Goal: Task Accomplishment & Management: Complete application form

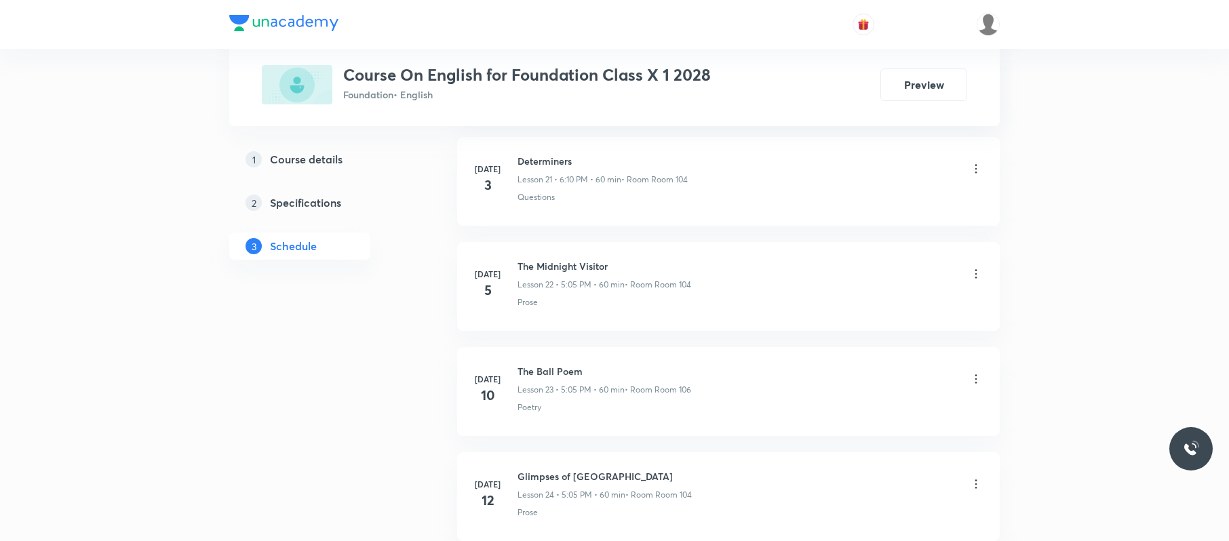
scroll to position [4452, 0]
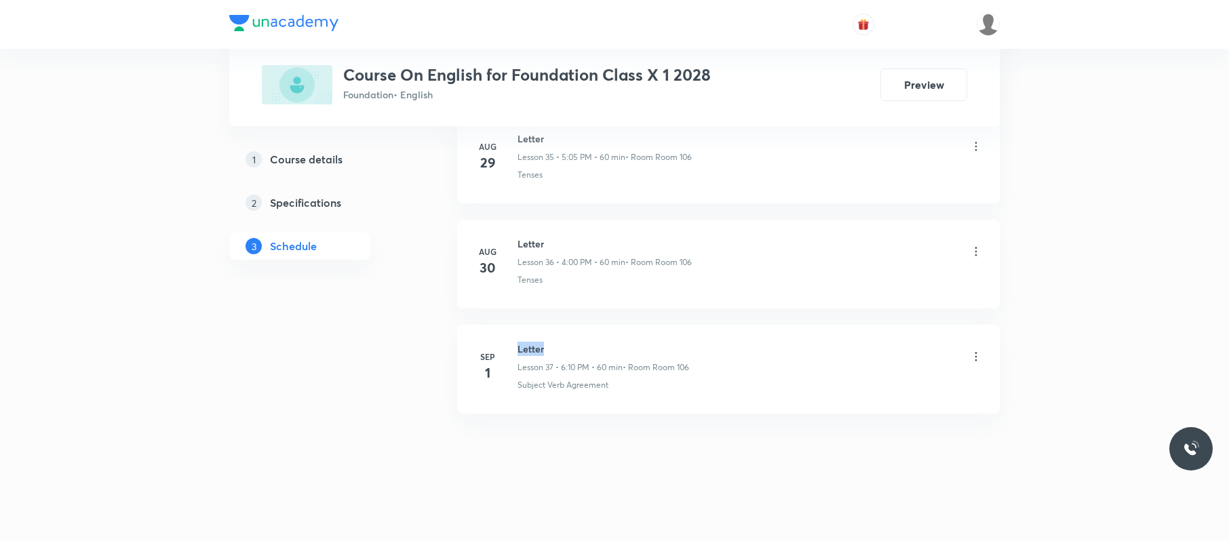
drag, startPoint x: 584, startPoint y: 319, endPoint x: 502, endPoint y: 325, distance: 82.3
copy h6 "Letter"
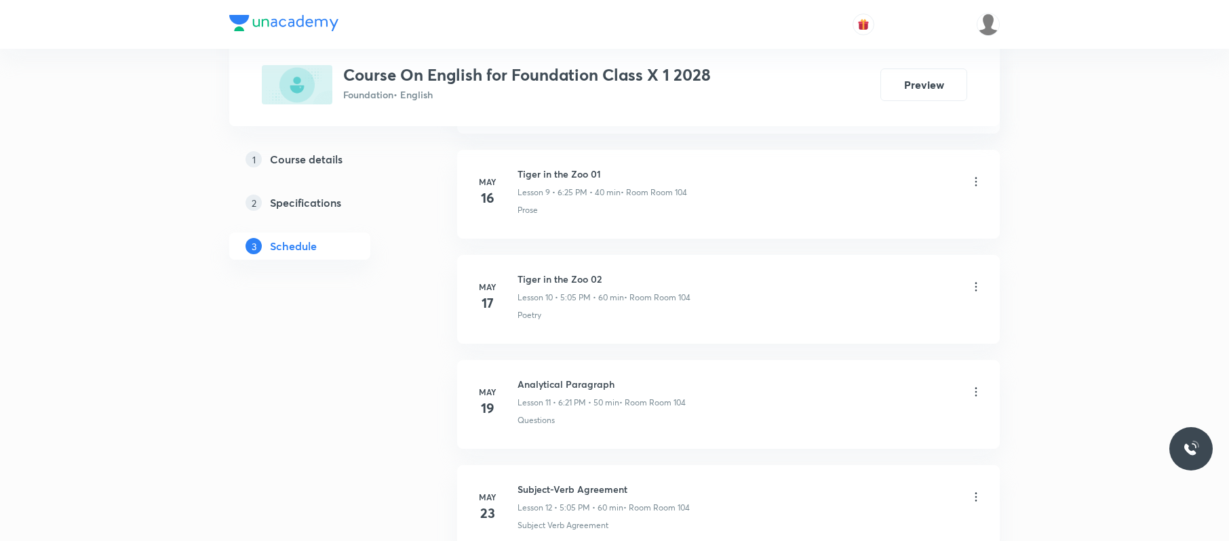
scroll to position [0, 0]
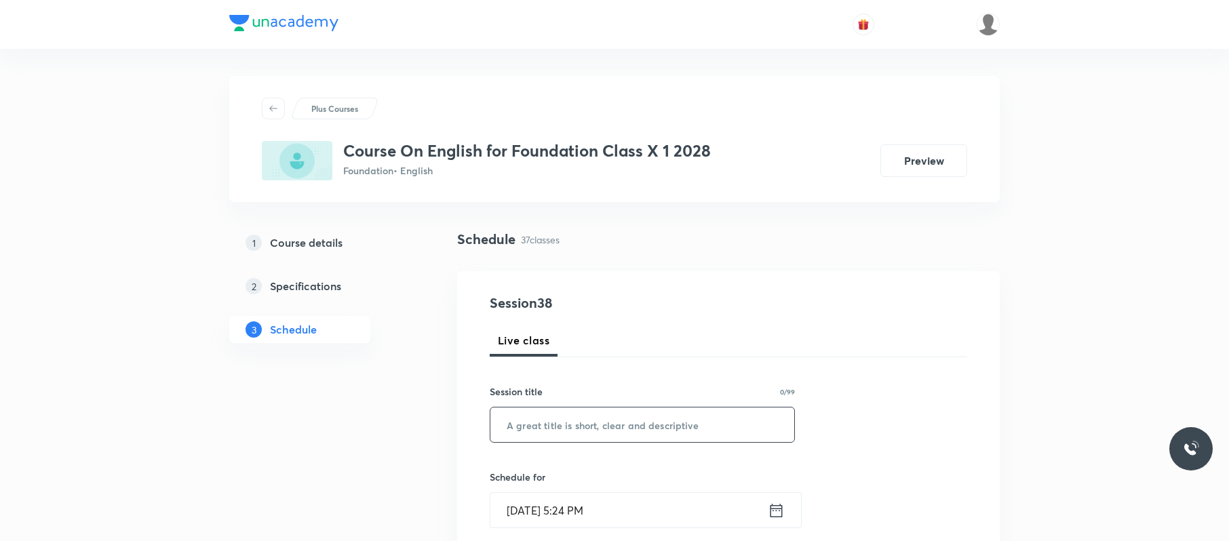
paste input "Letter"
click at [571, 427] on input "text" at bounding box center [642, 424] width 304 height 35
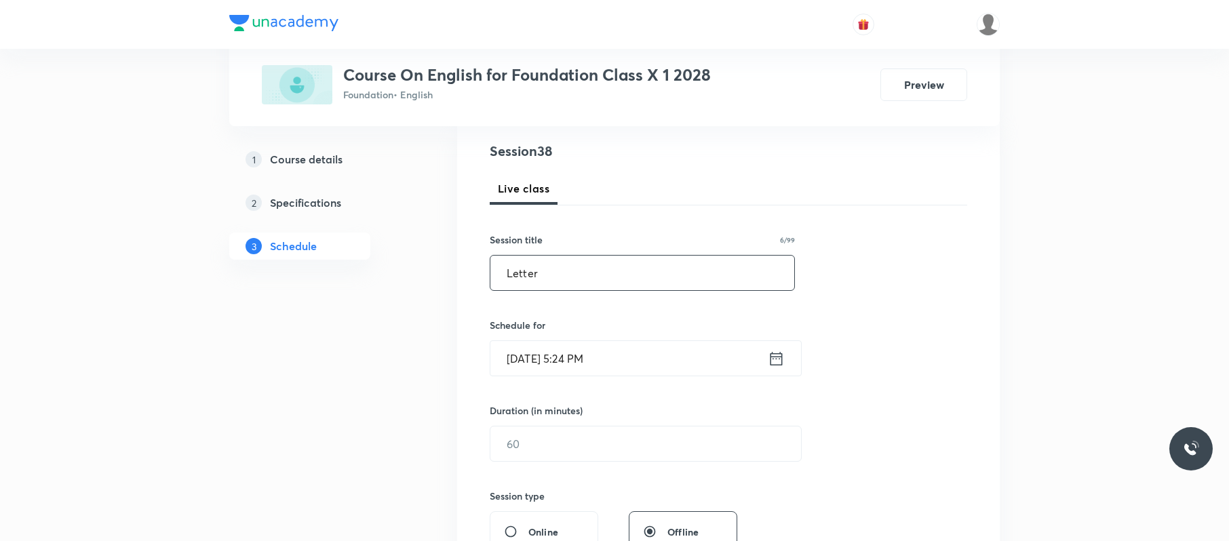
scroll to position [155, 0]
type input "Letter"
click at [681, 358] on input "[DATE] 5:24 PM" at bounding box center [628, 355] width 277 height 35
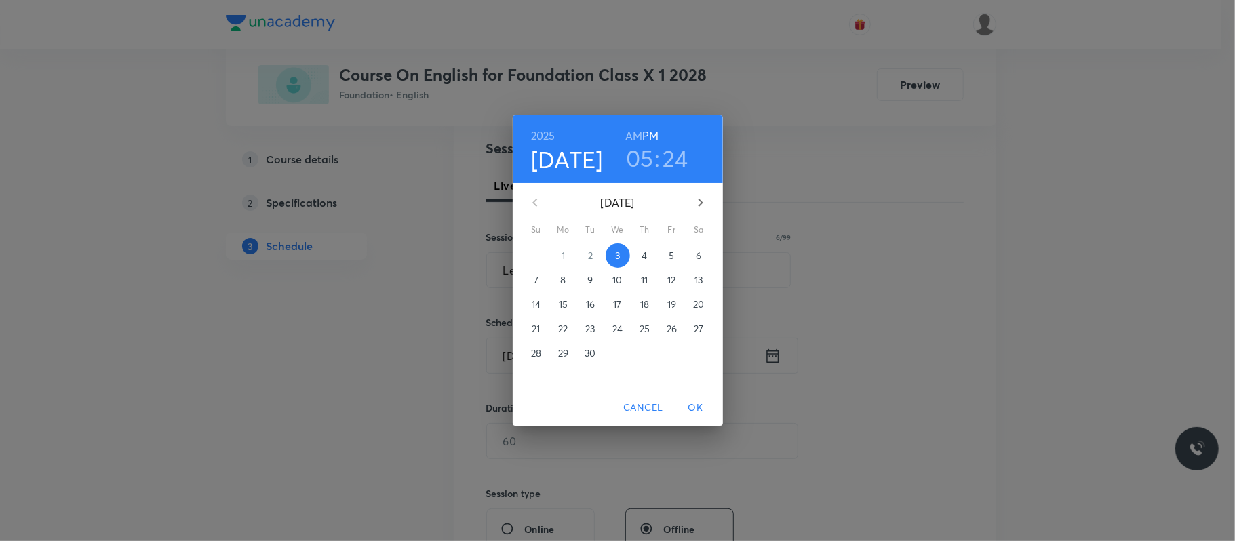
click at [643, 153] on h3 "05" at bounding box center [640, 158] width 28 height 28
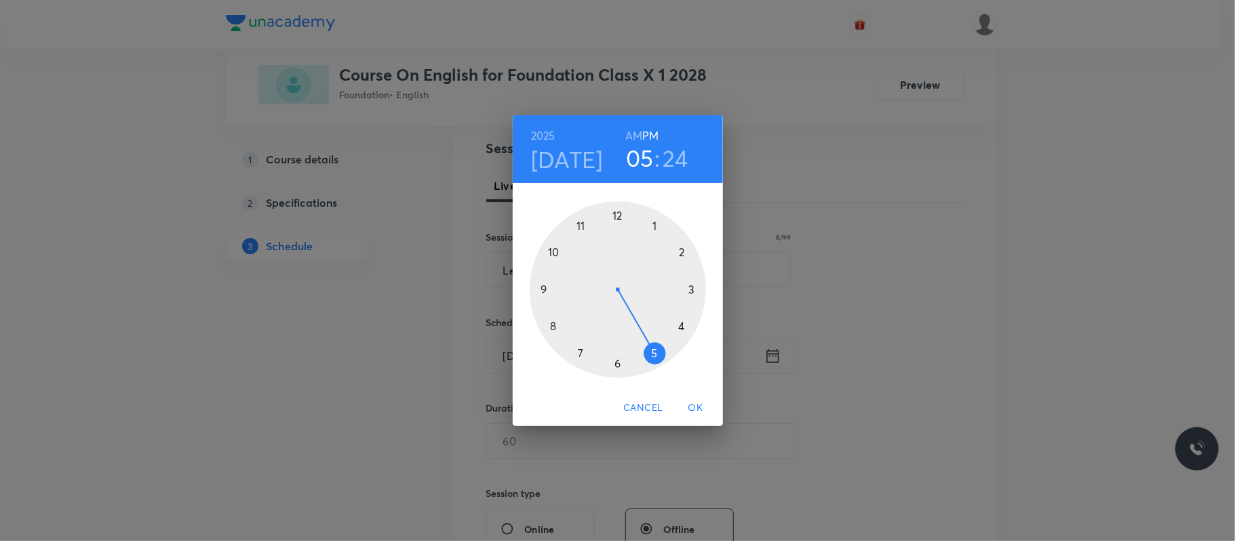
click at [616, 361] on div at bounding box center [618, 289] width 176 height 176
click at [682, 248] on div at bounding box center [618, 289] width 176 height 176
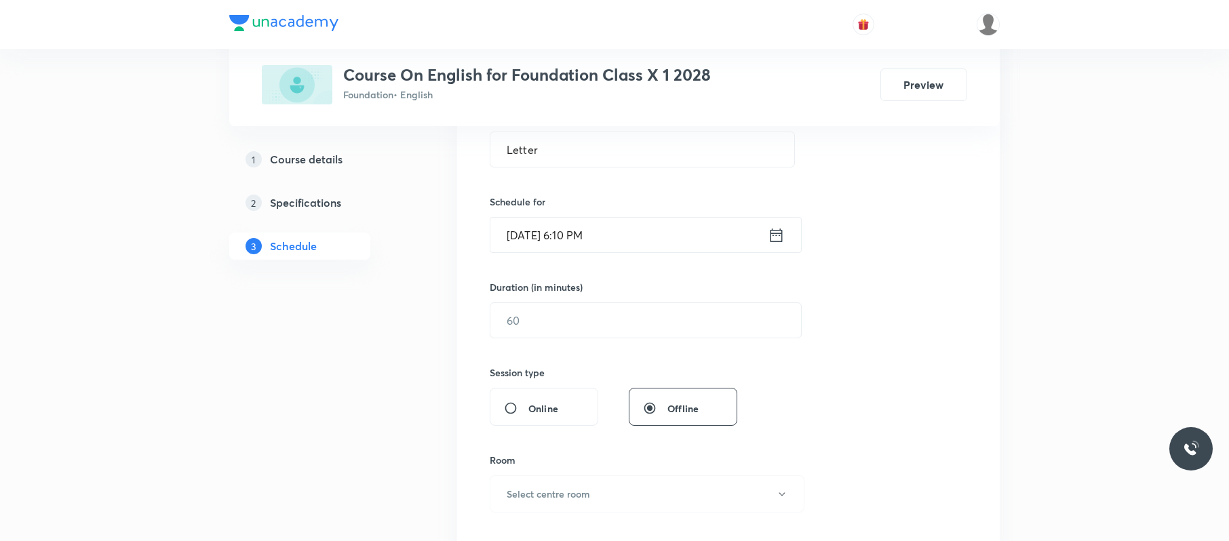
scroll to position [277, 0]
click at [617, 318] on input "text" at bounding box center [645, 318] width 311 height 35
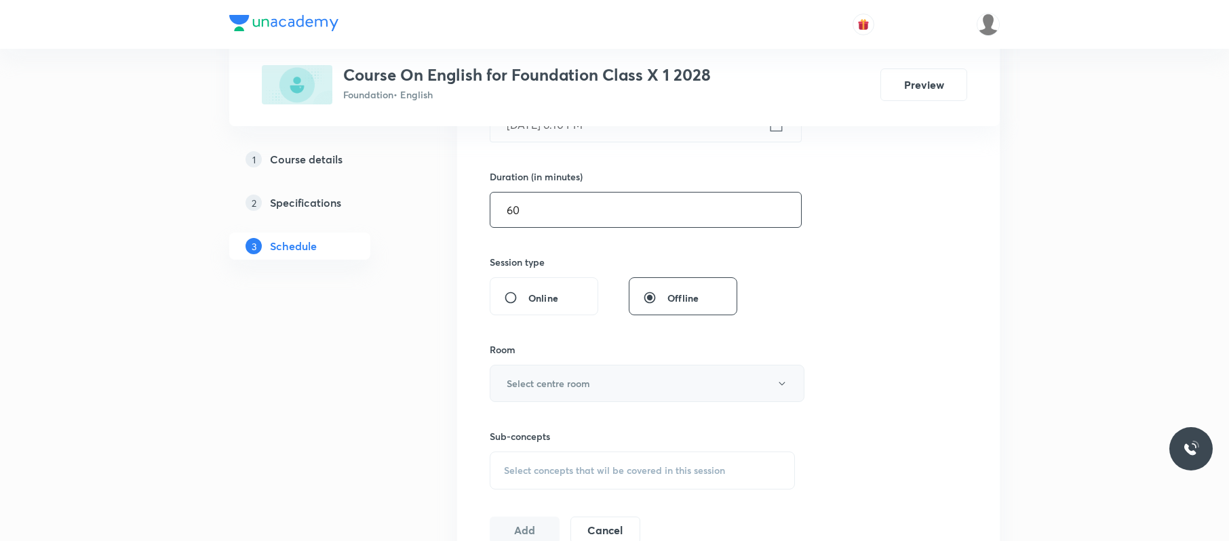
type input "60"
click at [614, 385] on button "Select centre room" at bounding box center [647, 383] width 315 height 37
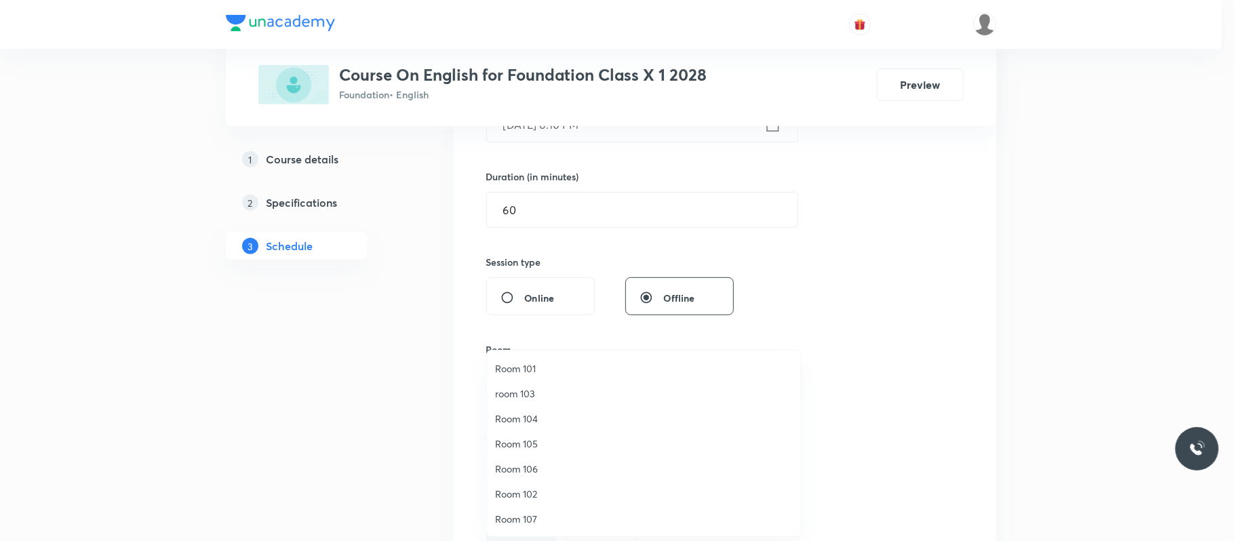
click at [549, 483] on li "Room 102" at bounding box center [643, 493] width 313 height 25
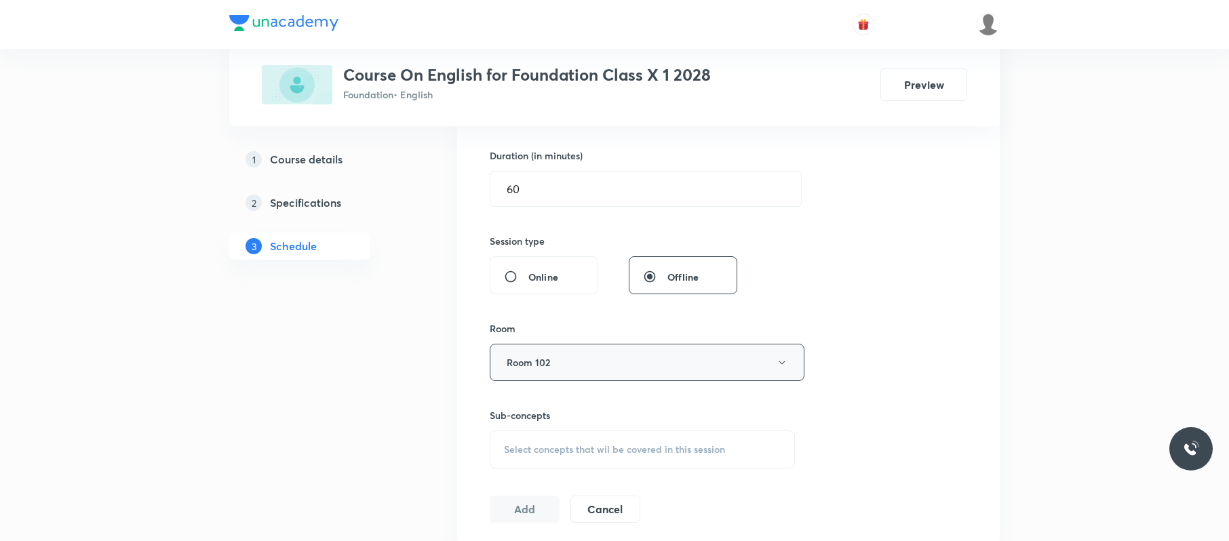
scroll to position [407, 0]
click at [641, 440] on div "Select concepts that wil be covered in this session" at bounding box center [642, 449] width 305 height 38
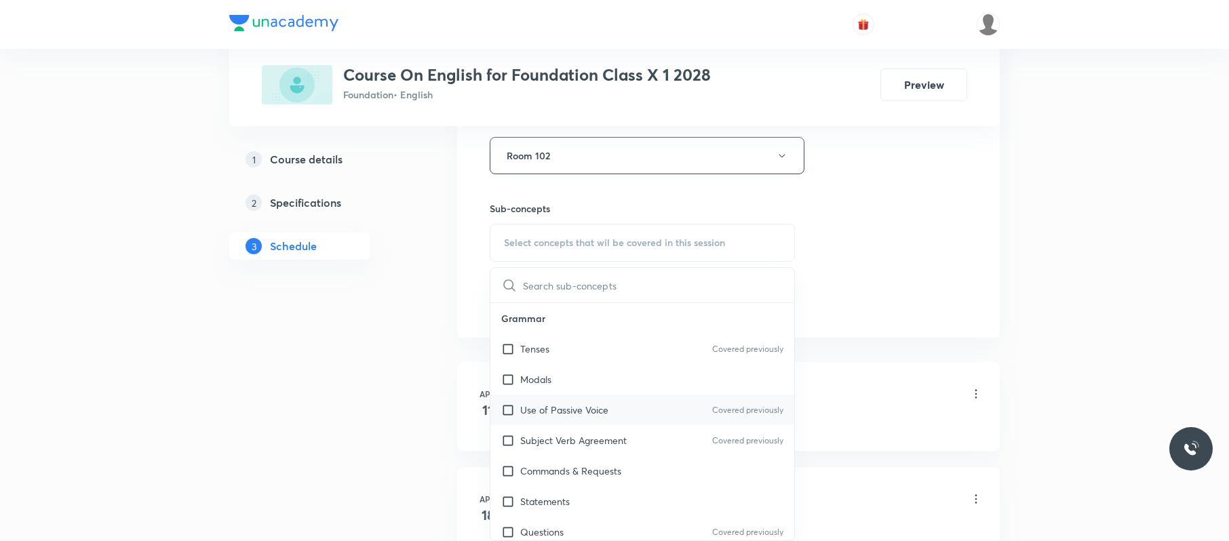
scroll to position [616, 0]
drag, startPoint x: 586, startPoint y: 346, endPoint x: 1009, endPoint y: 245, distance: 434.3
click at [590, 346] on div "Tenses Covered previously" at bounding box center [642, 347] width 304 height 31
checkbox input "true"
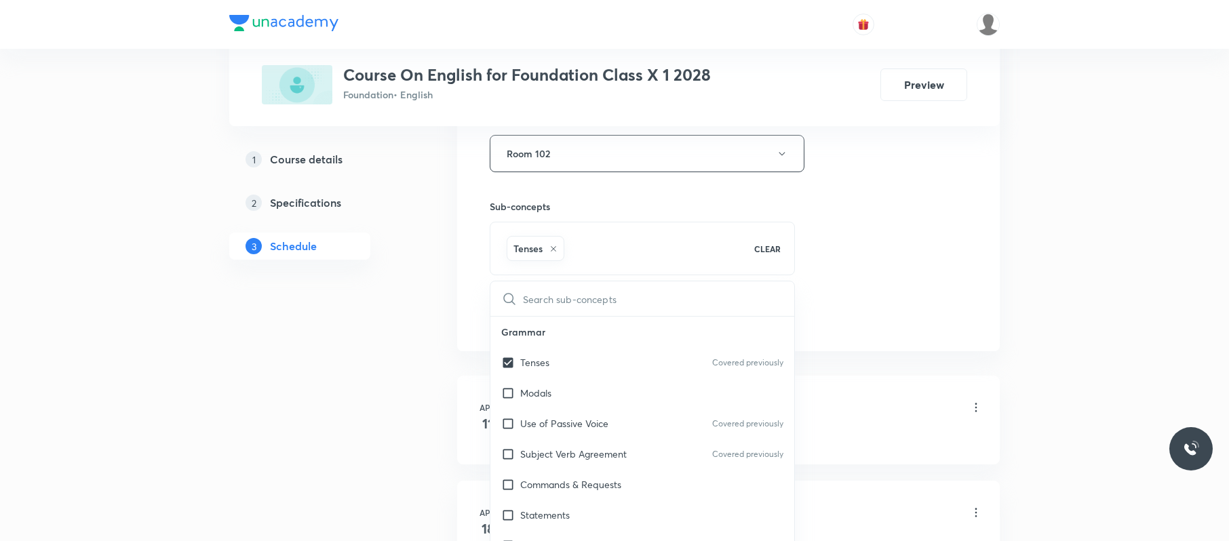
drag, startPoint x: 1001, startPoint y: 239, endPoint x: 772, endPoint y: 277, distance: 232.3
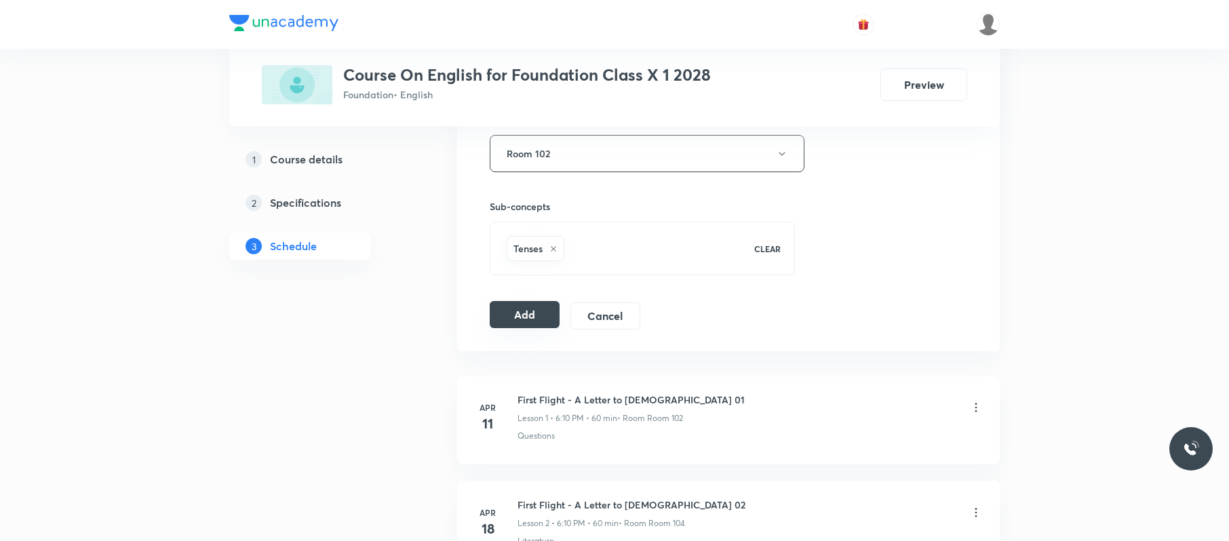
click at [527, 316] on button "Add" at bounding box center [525, 314] width 70 height 27
